Goal: Navigation & Orientation: Understand site structure

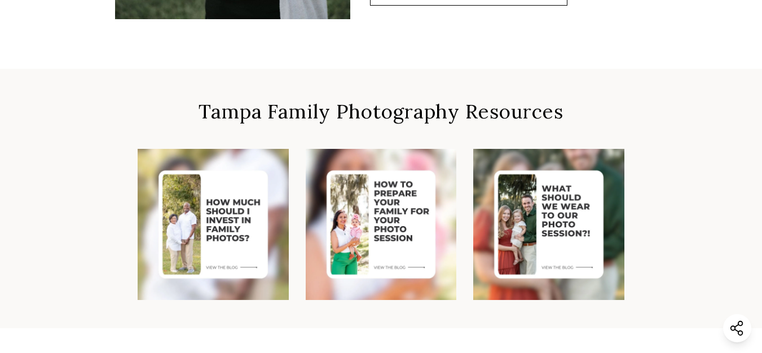
scroll to position [1255, 1]
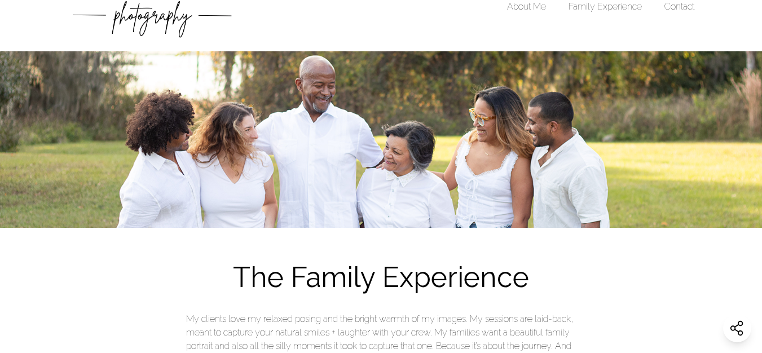
scroll to position [0, 8]
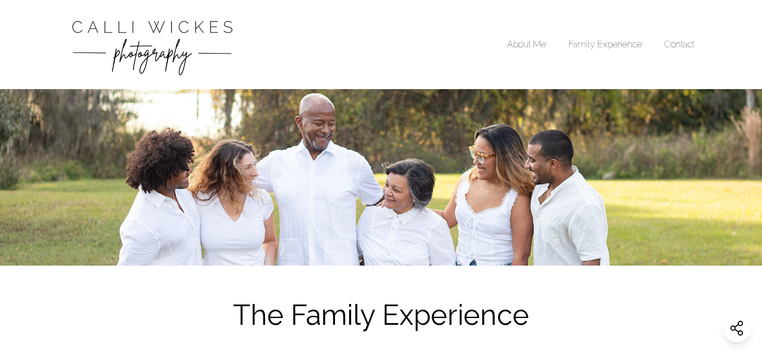
click at [522, 45] on link "About Me" at bounding box center [526, 44] width 39 height 11
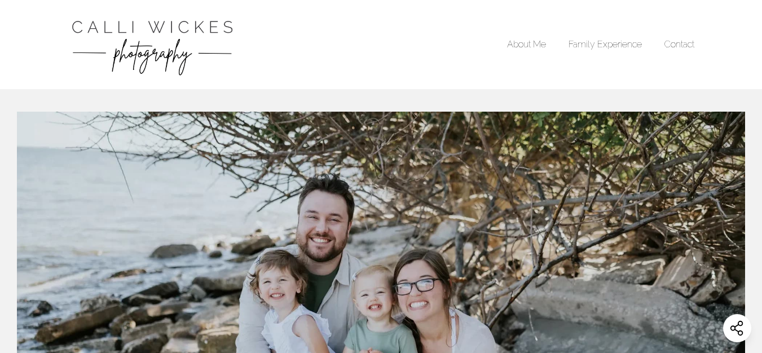
click at [635, 39] on link "Family Experience" at bounding box center [604, 44] width 73 height 11
